Goal: Task Accomplishment & Management: Use online tool/utility

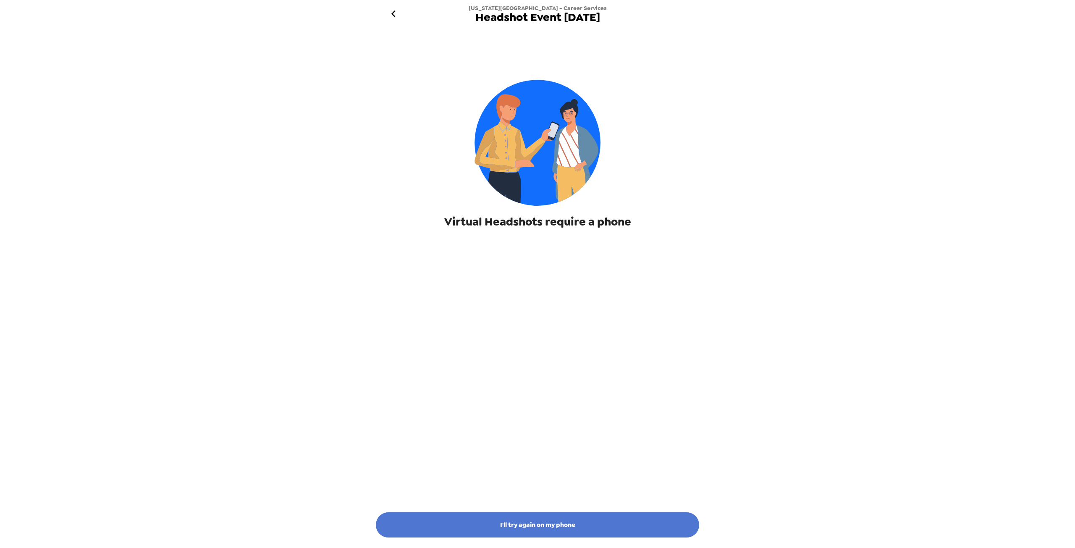
click at [520, 522] on button "I'll try again on my phone" at bounding box center [537, 524] width 323 height 25
